Goal: Task Accomplishment & Management: Manage account settings

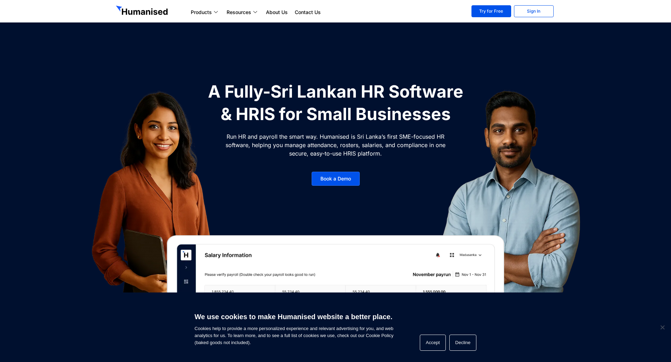
click at [529, 18] on div "Products Payroll Process staff payroll on time accurately with Humanised Payrol…" at bounding box center [335, 11] width 446 height 14
click at [529, 17] on link "Sign In" at bounding box center [534, 11] width 40 height 12
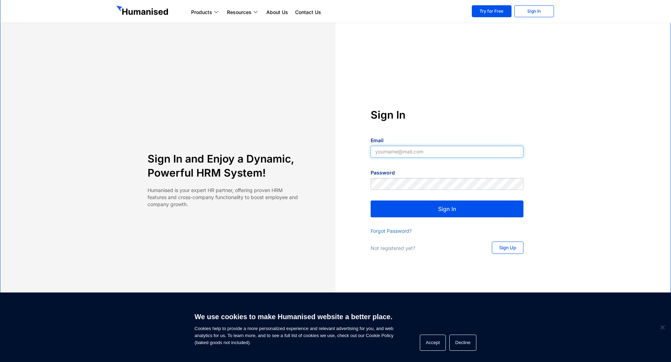
click at [395, 155] on input "Email" at bounding box center [447, 152] width 153 height 12
click at [395, 151] on input "Email" at bounding box center [447, 152] width 153 height 12
click at [408, 154] on input "Email" at bounding box center [447, 152] width 153 height 12
click at [381, 152] on input "Email" at bounding box center [447, 152] width 153 height 12
click at [536, 14] on link "Sign In" at bounding box center [534, 11] width 40 height 12
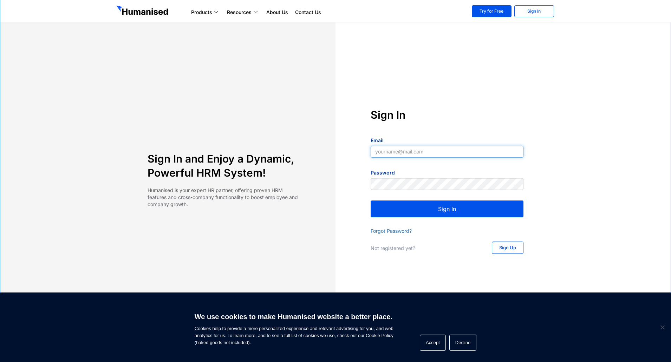
click at [395, 153] on input "Email" at bounding box center [447, 152] width 153 height 12
click at [412, 152] on input "Email" at bounding box center [447, 152] width 153 height 12
type input "lakmini.perera@xyicon.com"
click at [430, 212] on button "Sign In" at bounding box center [447, 209] width 153 height 17
